Goal: Information Seeking & Learning: Check status

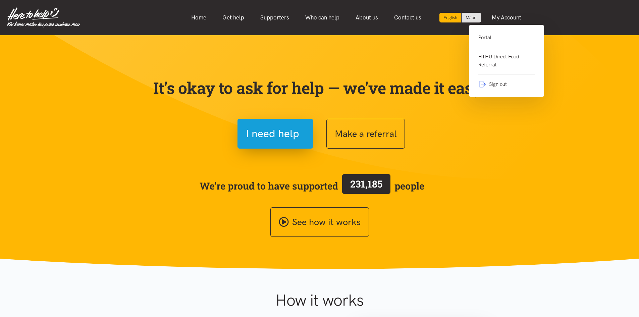
click at [487, 39] on link "Portal" at bounding box center [506, 41] width 56 height 14
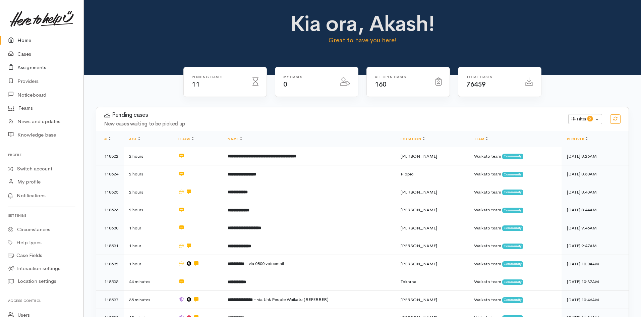
click at [37, 69] on link "Assignments" at bounding box center [42, 68] width 84 height 14
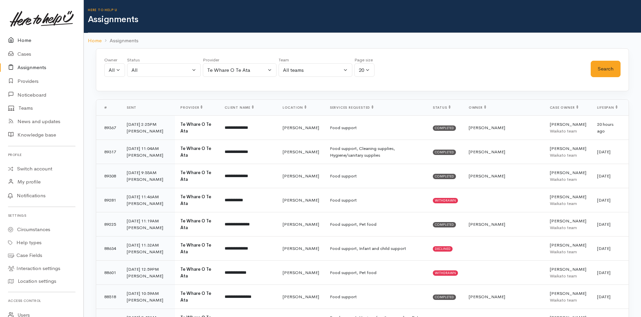
click at [27, 43] on link "Home" at bounding box center [42, 41] width 84 height 14
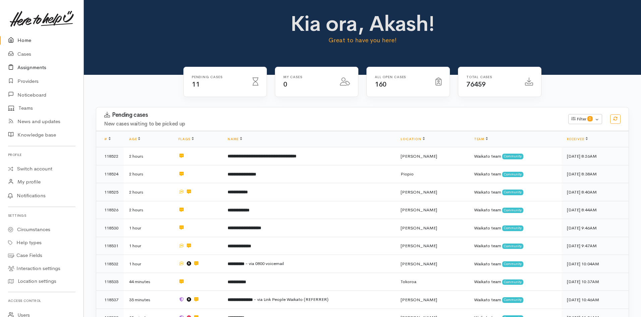
click at [43, 65] on link "Assignments" at bounding box center [42, 68] width 84 height 14
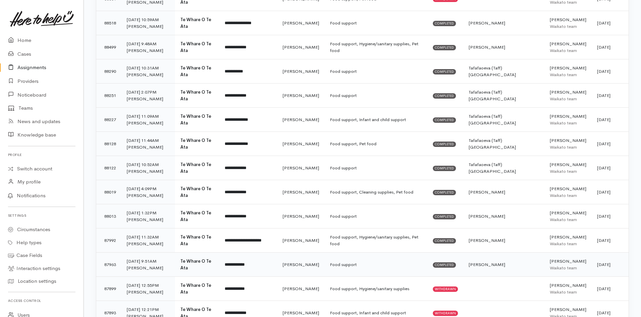
scroll to position [308, 0]
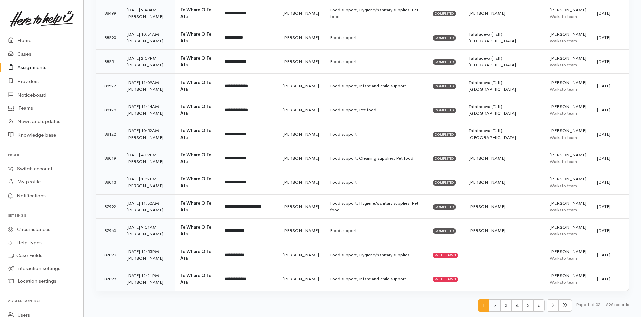
click at [495, 307] on span "2" at bounding box center [494, 305] width 11 height 12
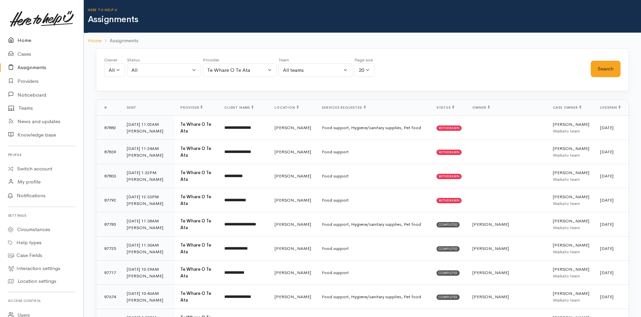
click at [19, 42] on link "Home" at bounding box center [42, 41] width 84 height 14
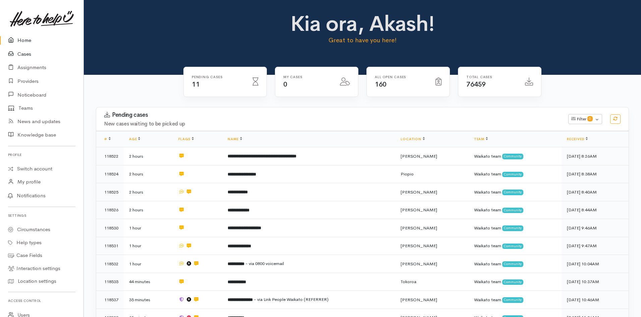
click at [26, 52] on link "Cases" at bounding box center [42, 54] width 84 height 14
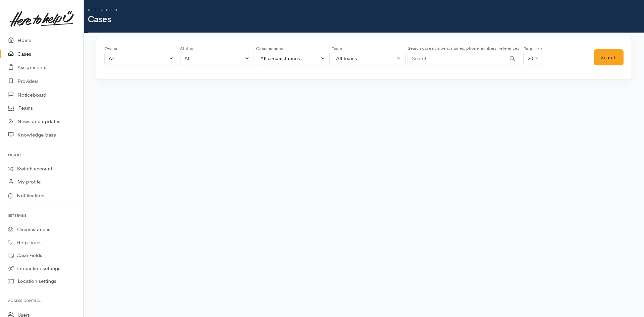
click at [441, 58] on input "Search" at bounding box center [457, 59] width 99 height 14
paste input "114763"
type input "114763"
click at [601, 62] on button "Search" at bounding box center [609, 57] width 30 height 16
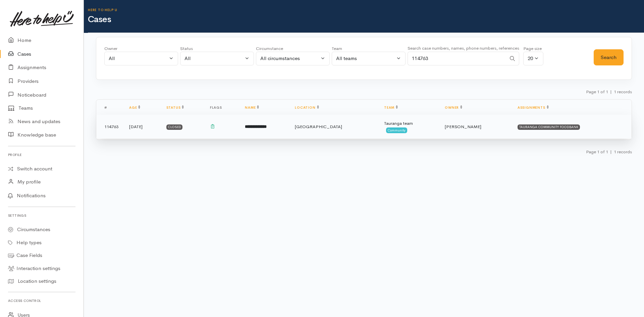
click at [239, 125] on td at bounding box center [222, 127] width 35 height 24
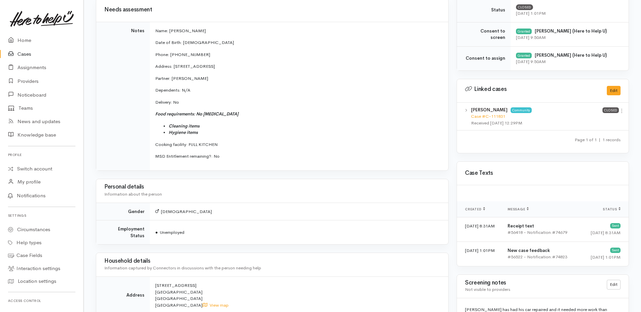
scroll to position [402, 0]
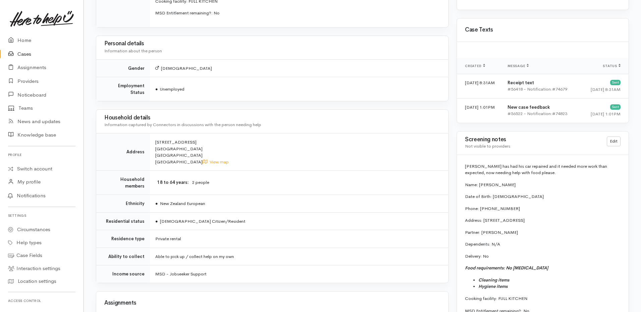
click at [634, 197] on div "**********" at bounding box center [362, 138] width 557 height 944
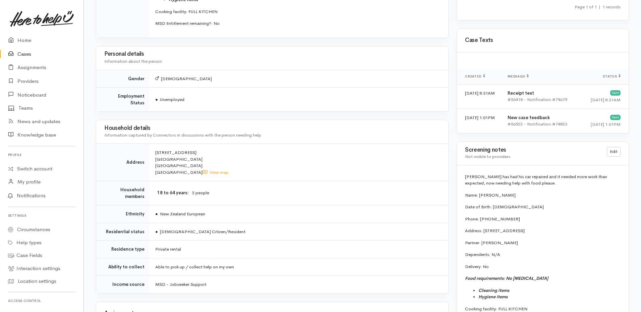
scroll to position [325, 0]
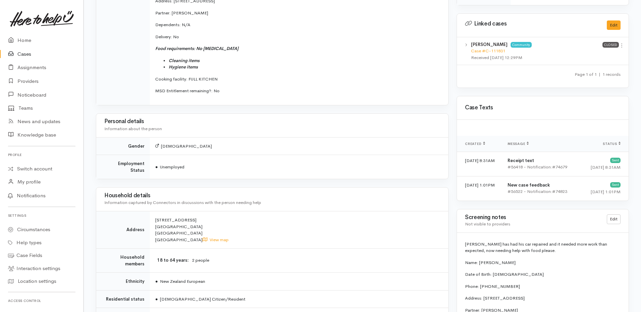
click at [537, 94] on div "Warnings Add No warnings have been raised against this case Add Warning Title ●…" at bounding box center [543, 216] width 180 height 944
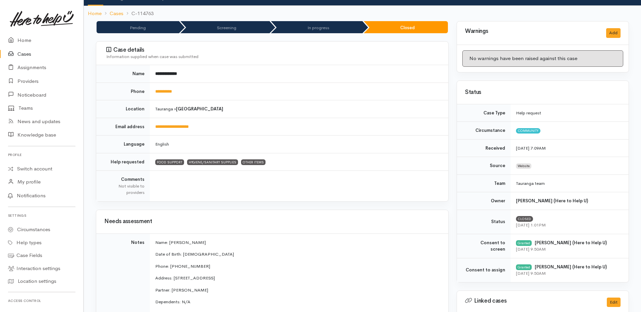
scroll to position [0, 0]
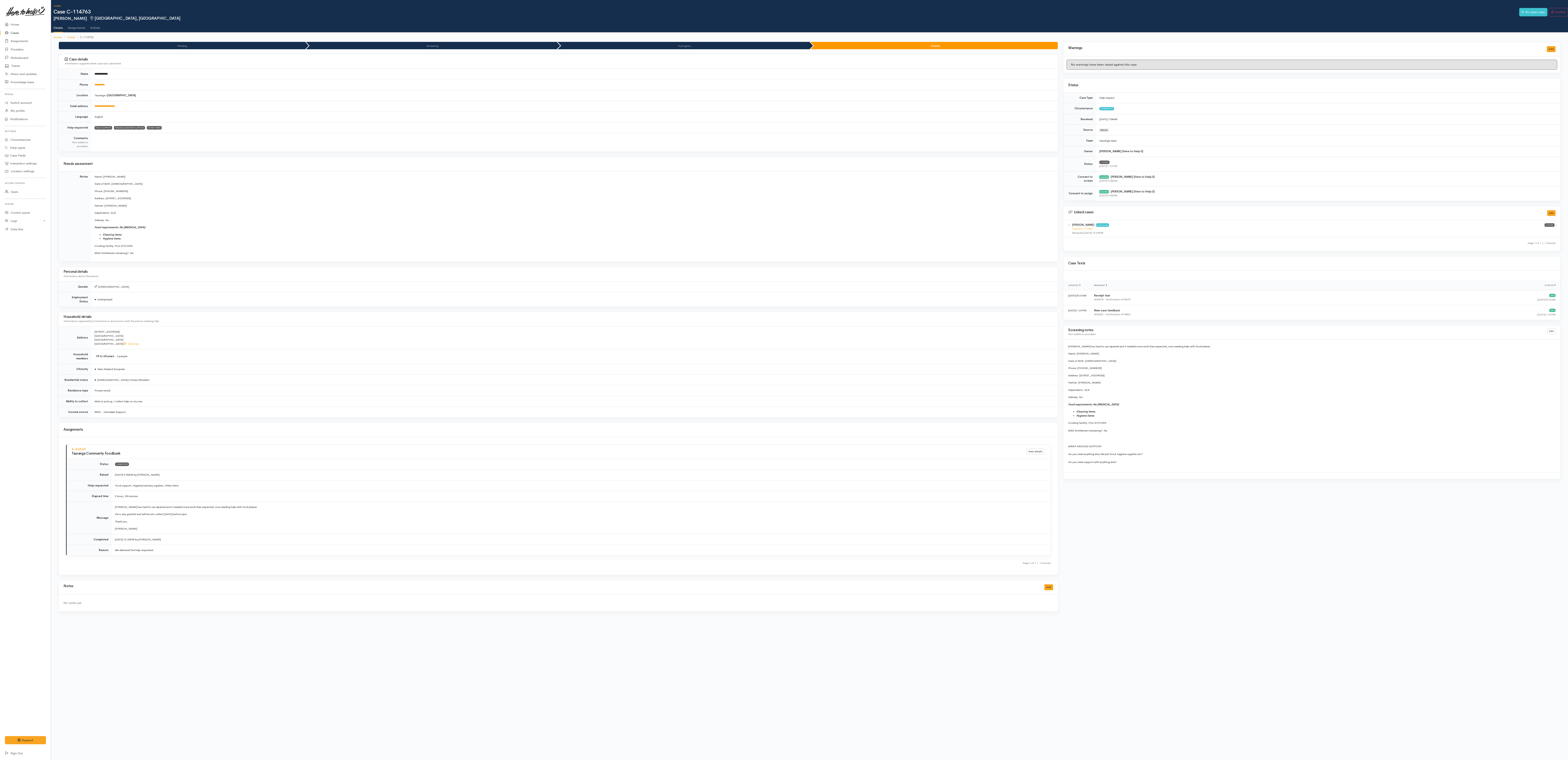
drag, startPoint x: 1370, startPoint y: 536, endPoint x: 1369, endPoint y: 533, distance: 3.2
click at [390, 190] on div "Warnings Add No warnings have been raised against this case Add Warning Title ●…" at bounding box center [1311, 329] width 502 height 575
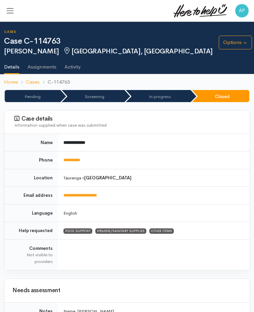
click at [9, 12] on span "Toggle navigation" at bounding box center [10, 10] width 9 height 9
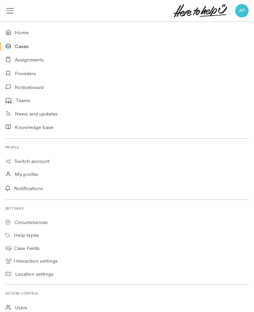
click at [16, 46] on link "Cases" at bounding box center [127, 47] width 254 height 14
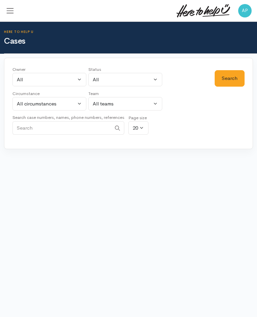
click at [67, 126] on input "Search" at bounding box center [61, 128] width 99 height 14
type input "114633"
click at [231, 81] on button "Search" at bounding box center [229, 78] width 30 height 16
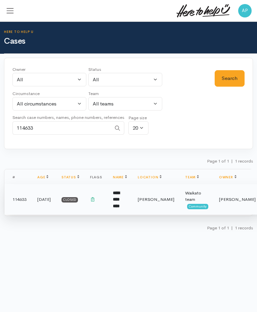
click at [106, 205] on td at bounding box center [96, 199] width 23 height 31
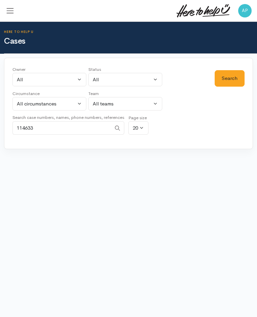
click at [73, 133] on input "114633" at bounding box center [61, 128] width 99 height 14
paste input "Search"
type input "112566"
click at [226, 82] on button "Search" at bounding box center [229, 78] width 30 height 16
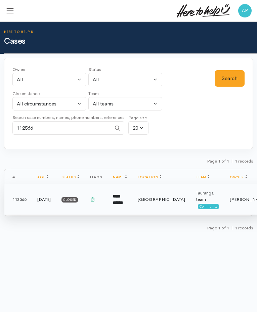
click at [120, 199] on b "**********" at bounding box center [118, 199] width 10 height 11
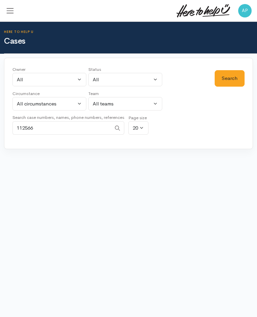
click at [42, 130] on input "112566" at bounding box center [61, 128] width 99 height 14
drag, startPoint x: 28, startPoint y: 128, endPoint x: 127, endPoint y: 124, distance: 99.7
click at [126, 124] on div "Owner All My cases 2Alice1 Faye Davies ('Here to help u') Aandrea Murray ('Here…" at bounding box center [113, 102] width 202 height 72
type input "111565"
click at [221, 80] on button "Search" at bounding box center [229, 78] width 30 height 16
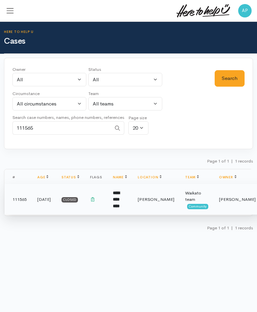
click at [139, 205] on td "[PERSON_NAME]" at bounding box center [155, 199] width 47 height 31
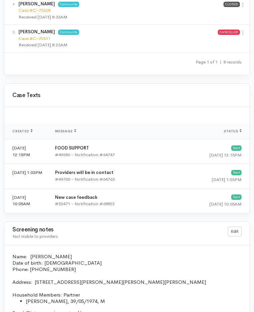
scroll to position [2002, 0]
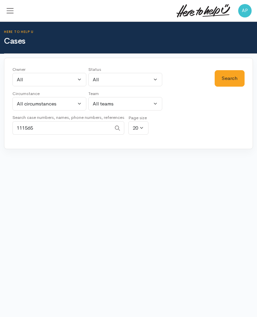
drag, startPoint x: 26, startPoint y: 129, endPoint x: 70, endPoint y: 129, distance: 44.3
click at [70, 129] on input "111565" at bounding box center [61, 128] width 99 height 14
type input "111203"
click at [223, 83] on button "Search" at bounding box center [229, 78] width 30 height 16
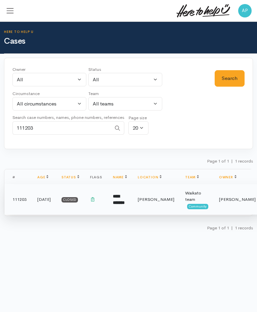
click at [149, 200] on span "[PERSON_NAME]" at bounding box center [156, 199] width 37 height 6
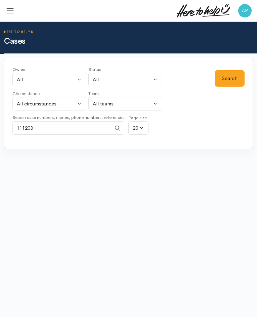
click at [36, 129] on input "111203" at bounding box center [61, 128] width 99 height 14
type input "109926"
click at [236, 77] on button "Search" at bounding box center [229, 78] width 30 height 16
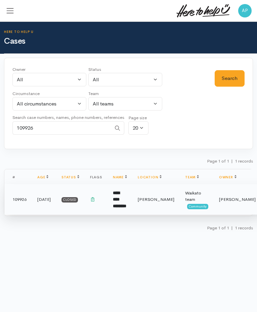
click at [139, 207] on td "Hamilton" at bounding box center [155, 199] width 47 height 31
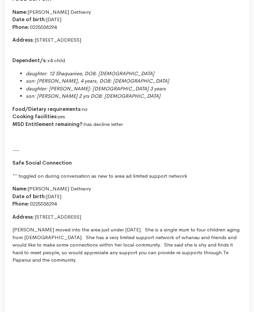
scroll to position [2140, 0]
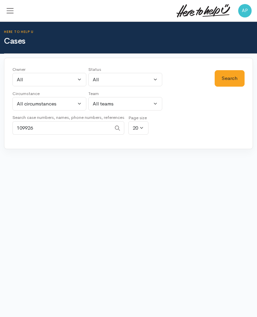
drag, startPoint x: 41, startPoint y: 128, endPoint x: 22, endPoint y: 127, distance: 19.1
click at [22, 127] on input "109926" at bounding box center [61, 128] width 99 height 14
type input "107690"
click at [218, 78] on button "Search" at bounding box center [229, 78] width 30 height 16
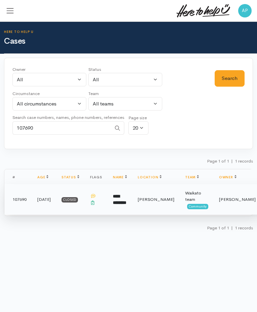
click at [115, 205] on b "**********" at bounding box center [119, 199] width 13 height 11
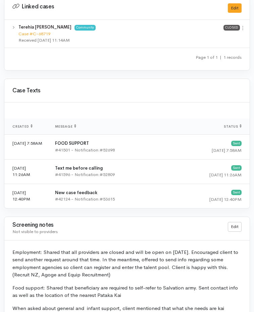
scroll to position [1408, 0]
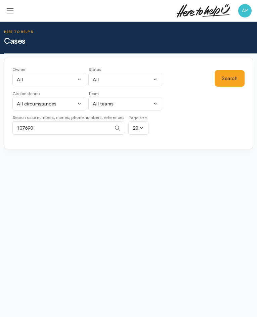
drag, startPoint x: 23, startPoint y: 130, endPoint x: 76, endPoint y: 130, distance: 53.0
click at [75, 130] on input "107690" at bounding box center [61, 128] width 99 height 14
type input "106803"
click at [230, 82] on button "Search" at bounding box center [229, 78] width 30 height 16
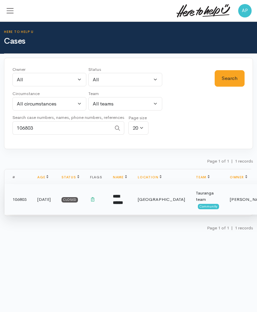
click at [110, 196] on td "**********" at bounding box center [119, 199] width 25 height 31
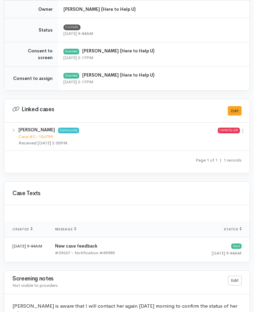
scroll to position [1236, 0]
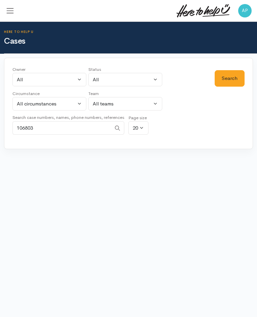
click at [42, 127] on input "106803" at bounding box center [61, 128] width 99 height 14
type input "105413"
click at [225, 78] on button "Search" at bounding box center [229, 78] width 30 height 16
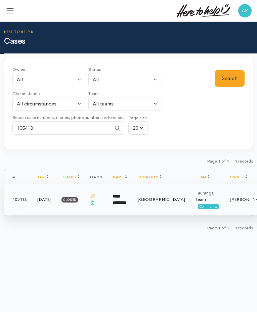
click at [139, 212] on td "[GEOGRAPHIC_DATA]" at bounding box center [161, 199] width 58 height 31
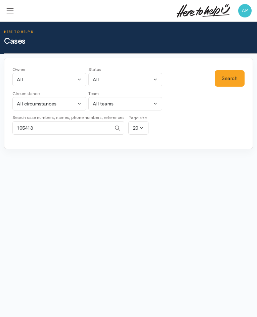
drag, startPoint x: 35, startPoint y: 132, endPoint x: 5, endPoint y: 128, distance: 30.1
click at [5, 128] on div "Owner All My cases 2Alice1 [PERSON_NAME] ('Here to help u') [PERSON_NAME] ('Her…" at bounding box center [128, 103] width 249 height 91
type input "104731"
click at [239, 76] on button "Search" at bounding box center [229, 78] width 30 height 16
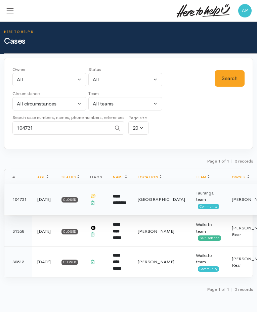
click at [123, 197] on b "**********" at bounding box center [119, 199] width 13 height 11
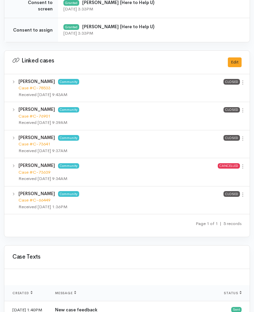
scroll to position [1296, 0]
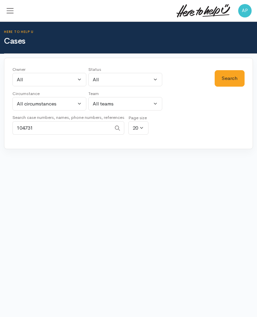
drag, startPoint x: 67, startPoint y: 126, endPoint x: -53, endPoint y: 135, distance: 120.4
click at [0, 135] on html "Support Feedback I've got something to say" at bounding box center [128, 158] width 257 height 317
type input "103152"
click at [223, 81] on button "Search" at bounding box center [229, 78] width 30 height 16
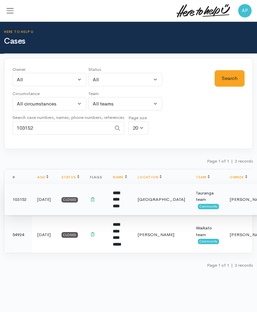
click at [118, 204] on b "**********" at bounding box center [116, 199] width 7 height 17
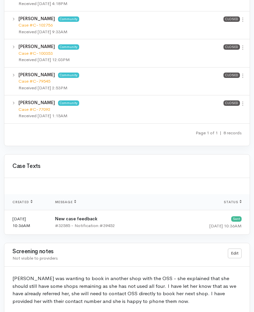
scroll to position [1718, 0]
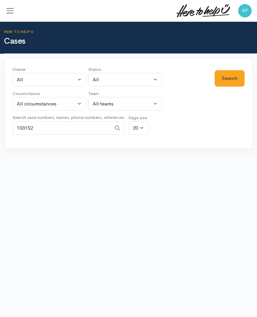
drag, startPoint x: 31, startPoint y: 132, endPoint x: -64, endPoint y: 137, distance: 95.1
click at [0, 137] on html "Support Feedback I've got something to say" at bounding box center [128, 158] width 257 height 317
type input "102749"
click at [236, 79] on button "Search" at bounding box center [229, 78] width 30 height 16
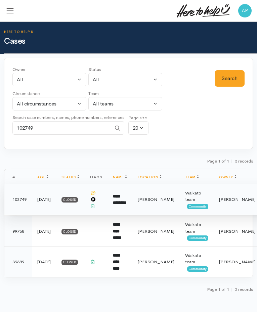
click at [113, 196] on b "**********" at bounding box center [119, 199] width 13 height 11
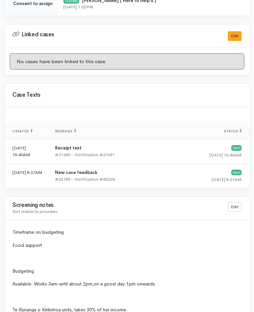
scroll to position [2143, 0]
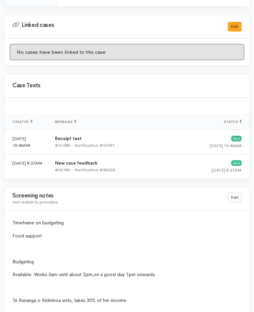
drag, startPoint x: 161, startPoint y: 206, endPoint x: 181, endPoint y: 207, distance: 20.8
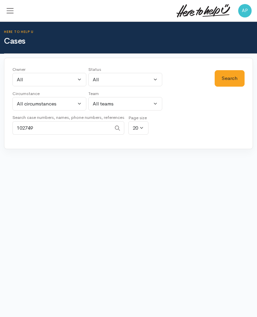
drag, startPoint x: 46, startPoint y: 126, endPoint x: -89, endPoint y: 131, distance: 134.6
click at [0, 131] on html "Support Feedback I've got something to say" at bounding box center [128, 158] width 257 height 317
type input "101966"
click at [236, 79] on button "Search" at bounding box center [229, 78] width 30 height 16
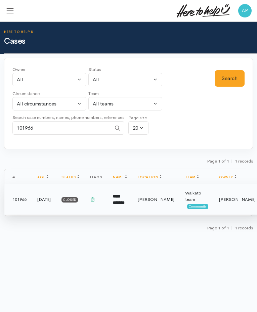
click at [137, 213] on td "Hamilton" at bounding box center [155, 199] width 47 height 31
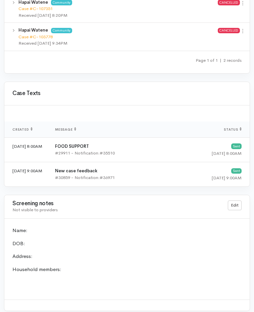
scroll to position [1212, 0]
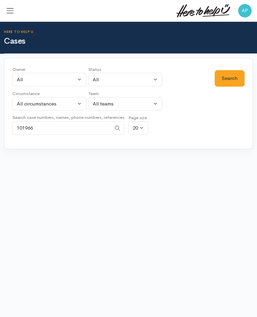
drag, startPoint x: 49, startPoint y: 129, endPoint x: 24, endPoint y: 127, distance: 24.6
click at [24, 127] on input "101966" at bounding box center [61, 128] width 99 height 14
type input "101085"
click at [240, 80] on button "Search" at bounding box center [229, 78] width 30 height 16
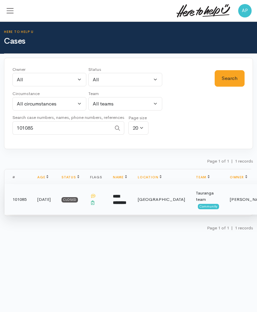
click at [126, 196] on td "**********" at bounding box center [119, 199] width 25 height 31
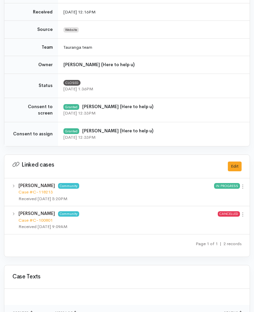
scroll to position [1307, 0]
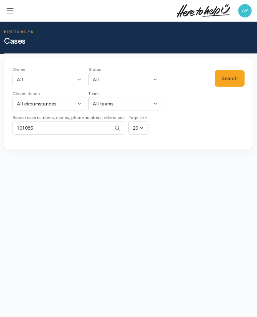
drag, startPoint x: 19, startPoint y: 129, endPoint x: 96, endPoint y: 124, distance: 76.7
click at [94, 124] on input "101085" at bounding box center [61, 128] width 99 height 14
type input "113671"
click at [232, 77] on button "Search" at bounding box center [229, 78] width 30 height 16
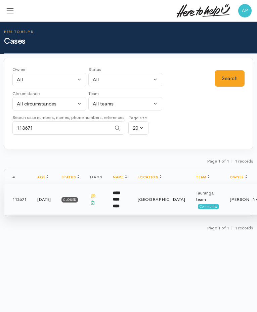
click at [127, 204] on td "**********" at bounding box center [119, 199] width 25 height 31
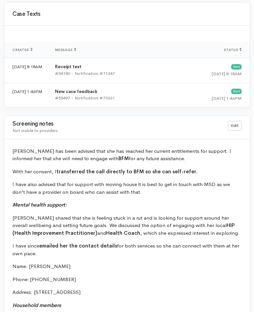
scroll to position [2484, 0]
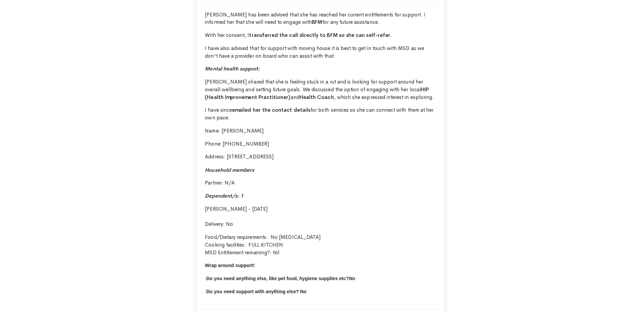
scroll to position [1497, 0]
